Goal: Task Accomplishment & Management: Manage account settings

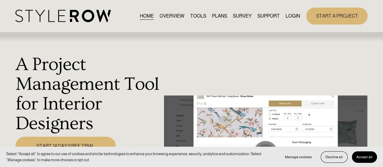
click at [294, 14] on link "LOGIN" at bounding box center [292, 16] width 15 height 8
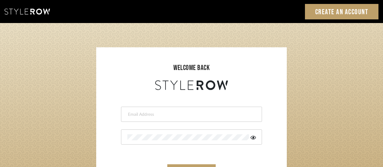
scroll to position [61, 0]
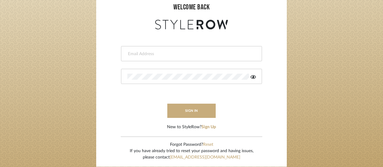
type input "[EMAIL_ADDRESS][DOMAIN_NAME]"
click at [191, 107] on button "sign in" at bounding box center [191, 110] width 48 height 14
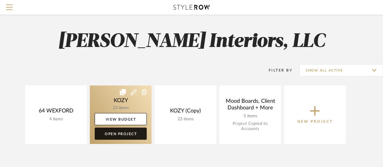
click at [122, 133] on link "Open Project" at bounding box center [121, 133] width 52 height 12
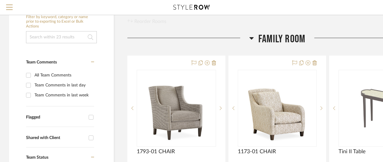
scroll to position [91, 0]
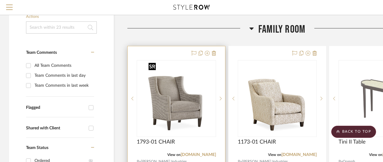
click at [177, 105] on img "0" at bounding box center [176, 99] width 61 height 76
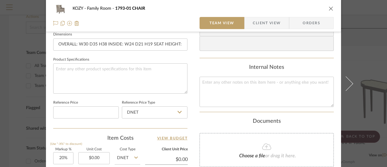
scroll to position [272, 0]
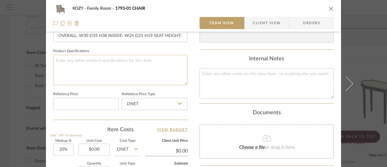
click at [57, 60] on textarea at bounding box center [120, 70] width 134 height 30
type textarea "Fabric: Orion Night"
click at [100, 102] on input at bounding box center [86, 104] width 66 height 12
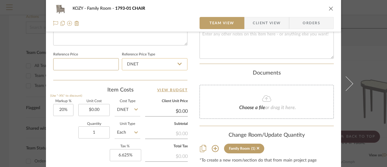
scroll to position [333, 0]
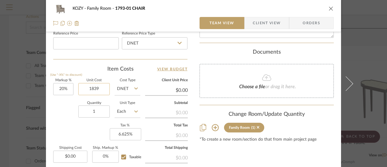
type input "$1,839.00"
type input "$2,206.80"
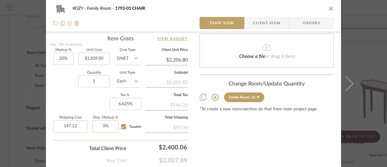
type input "$147.12"
type input "0"
click at [103, 124] on input "0" at bounding box center [105, 126] width 27 height 12
type input "2%"
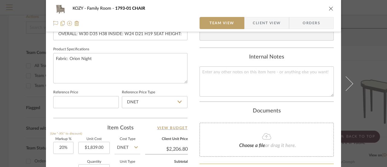
scroll to position [244, 0]
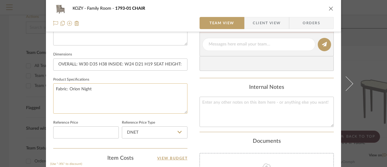
click at [94, 87] on textarea "Fabric: Orion Night" at bounding box center [120, 98] width 134 height 30
type textarea "Fabric: Orion Night Wood finish: Chalk on maple"
click at [87, 131] on input at bounding box center [86, 132] width 66 height 12
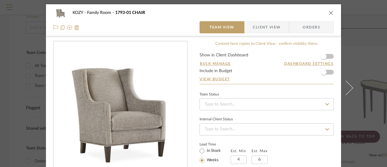
scroll to position [0, 0]
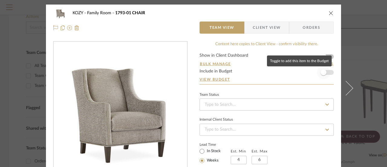
click at [321, 73] on span "button" at bounding box center [324, 72] width 6 height 6
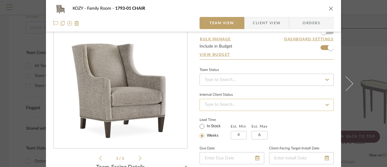
scroll to position [30, 0]
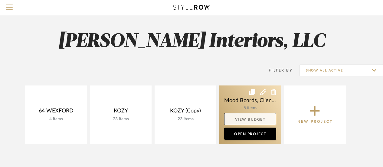
click at [252, 116] on link "View Budget" at bounding box center [250, 119] width 52 height 12
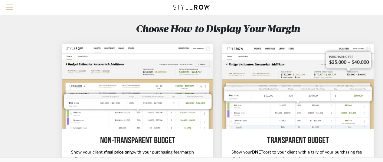
click at [8, 5] on span "Menu" at bounding box center [9, 9] width 7 height 9
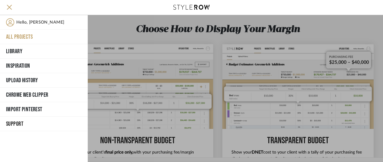
click at [23, 34] on button "All Projects" at bounding box center [44, 37] width 88 height 15
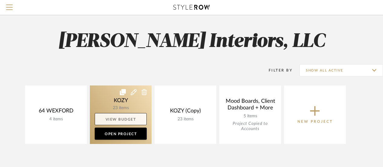
click at [124, 118] on link "View Budget" at bounding box center [121, 119] width 52 height 12
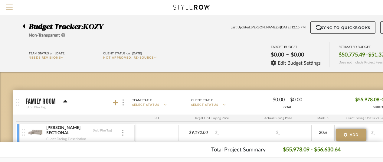
click at [10, 6] on span "Menu" at bounding box center [9, 9] width 7 height 9
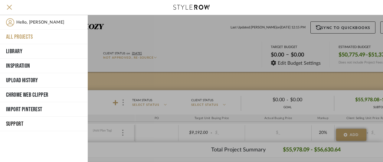
click at [21, 33] on button "All Projects" at bounding box center [44, 37] width 88 height 15
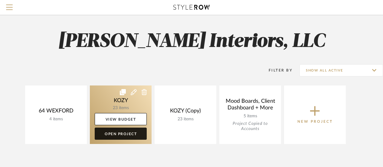
click at [125, 132] on link "Open Project" at bounding box center [121, 133] width 52 height 12
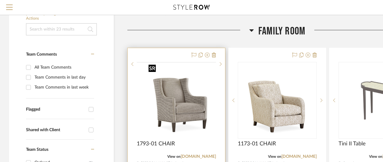
scroll to position [91, 0]
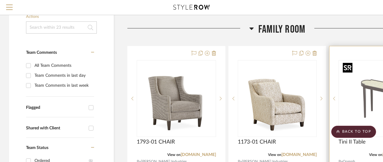
click at [348, 97] on img "0" at bounding box center [378, 99] width 76 height 76
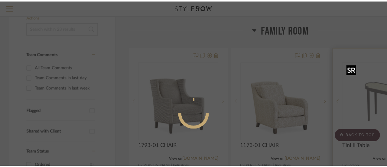
scroll to position [0, 0]
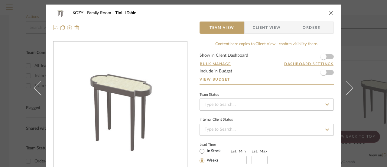
click at [329, 12] on icon "close" at bounding box center [331, 13] width 5 height 5
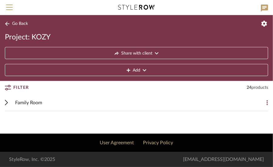
click at [30, 100] on span "Family Room" at bounding box center [28, 102] width 27 height 7
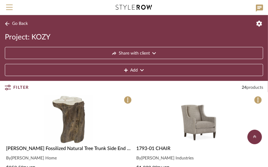
scroll to position [30, 0]
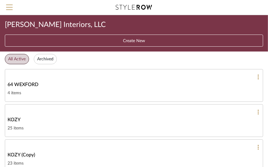
click at [13, 116] on span "KOZY" at bounding box center [14, 119] width 13 height 7
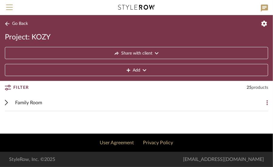
click at [34, 99] on span "Family Room" at bounding box center [28, 102] width 27 height 7
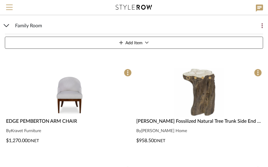
scroll to position [91, 0]
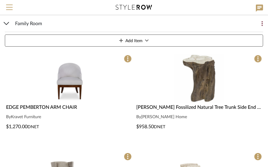
click at [66, 85] on img "0" at bounding box center [68, 78] width 39 height 49
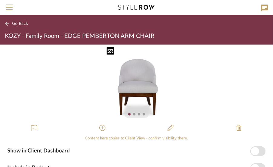
click at [138, 89] on img "0" at bounding box center [136, 82] width 60 height 76
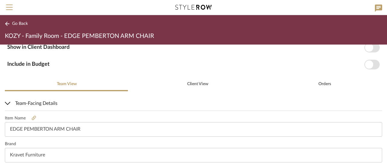
scroll to position [121, 0]
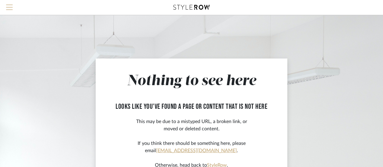
click at [8, 6] on span "Menu" at bounding box center [9, 9] width 7 height 9
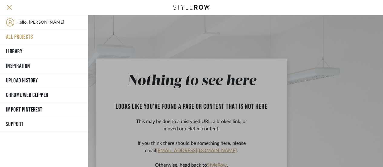
click at [21, 35] on button "All Projects" at bounding box center [44, 37] width 88 height 15
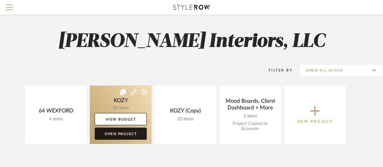
click at [123, 132] on link "Open Project" at bounding box center [121, 133] width 52 height 12
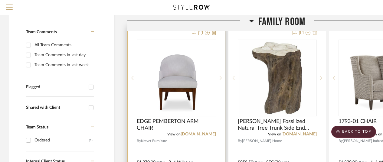
scroll to position [121, 0]
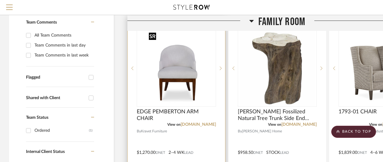
click at [180, 74] on img "0" at bounding box center [176, 69] width 60 height 76
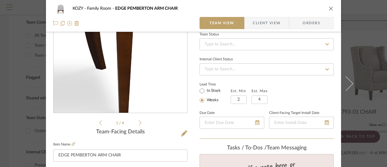
scroll to position [61, 0]
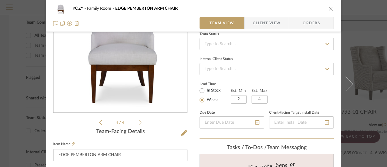
click at [139, 121] on icon at bounding box center [140, 122] width 3 height 5
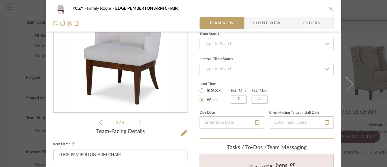
click at [99, 121] on icon at bounding box center [100, 122] width 3 height 5
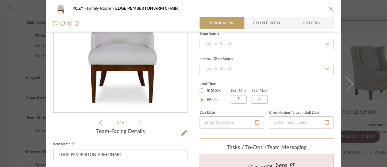
click at [139, 120] on icon at bounding box center [140, 122] width 3 height 5
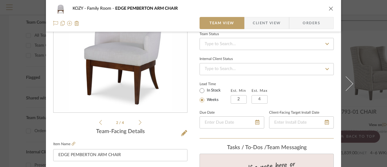
click at [139, 120] on icon at bounding box center [140, 122] width 3 height 5
